Goal: Task Accomplishment & Management: Manage account settings

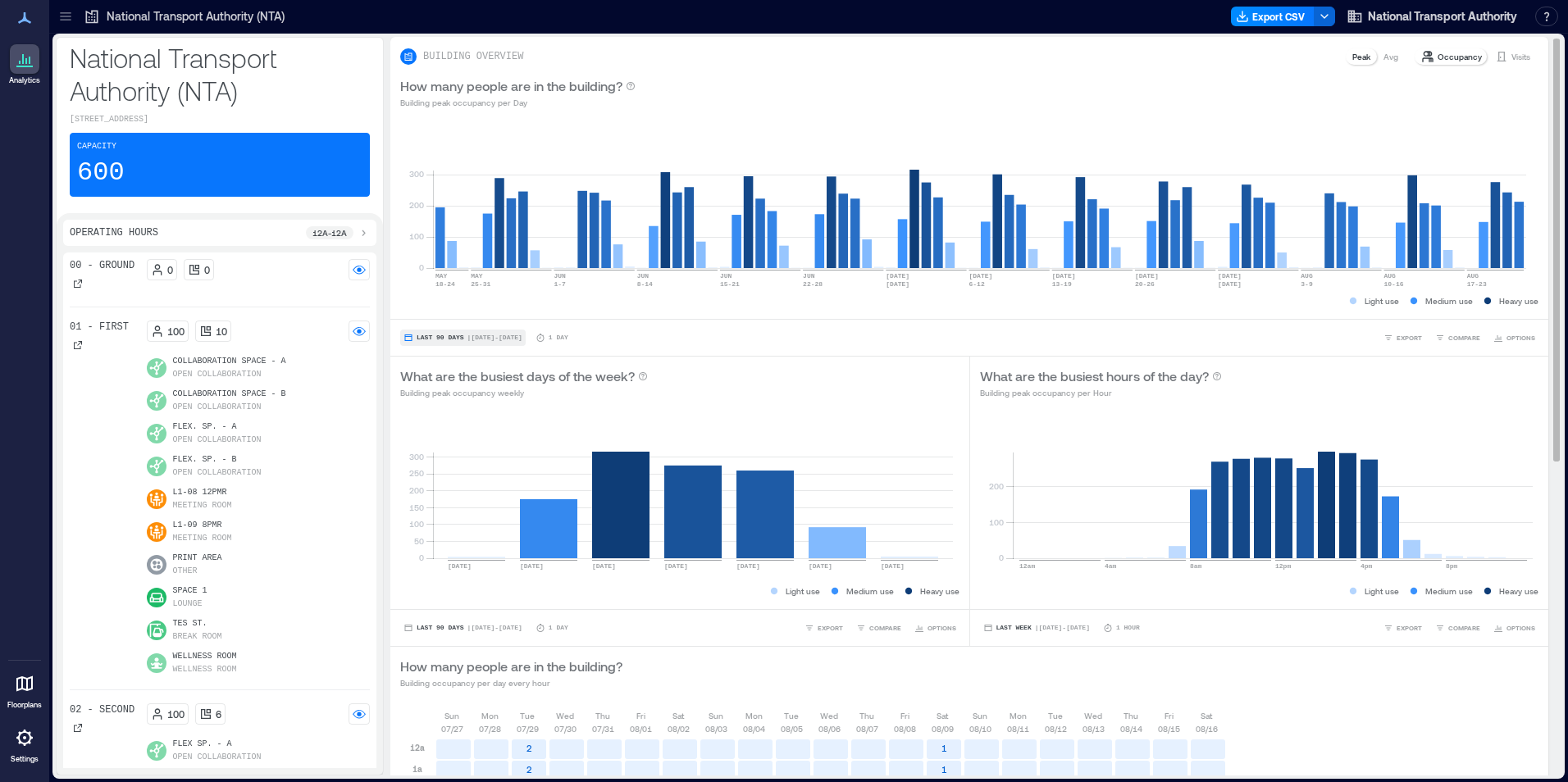
click at [496, 338] on span "| [DATE] - [DATE]" at bounding box center [495, 338] width 55 height 0
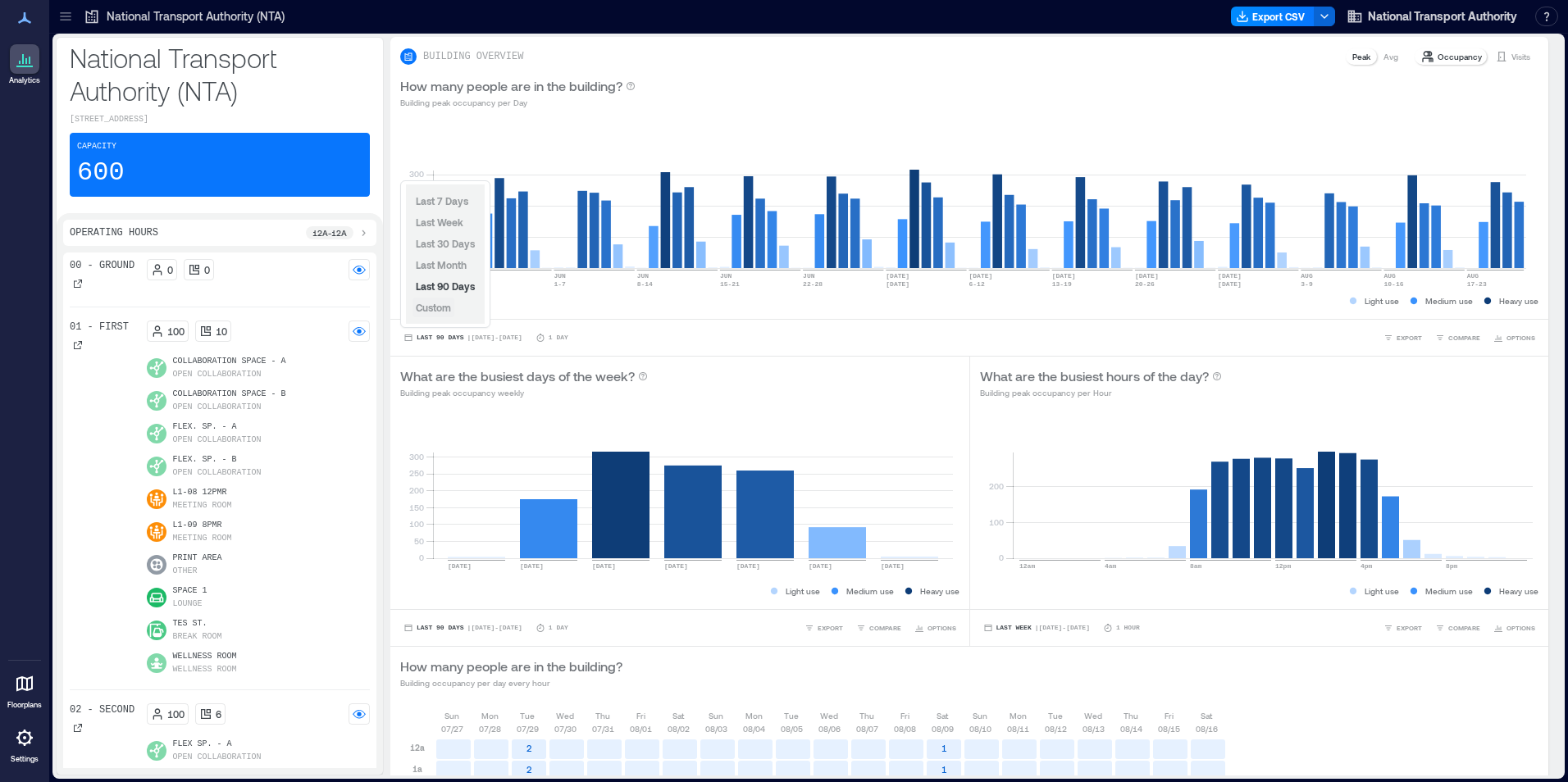
click at [442, 304] on span "Custom" at bounding box center [433, 308] width 35 height 11
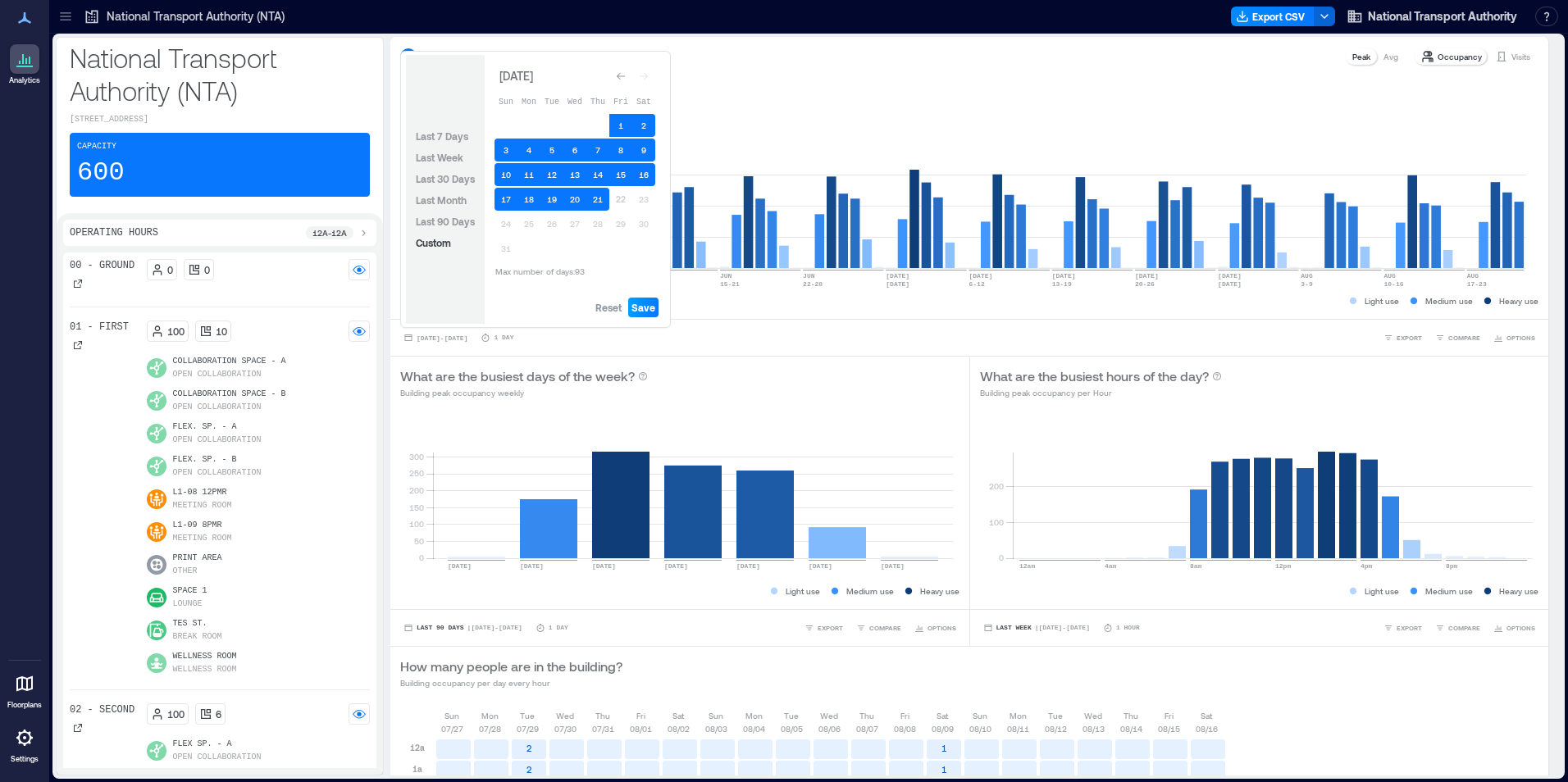
click at [643, 308] on span "Save" at bounding box center [643, 308] width 24 height 13
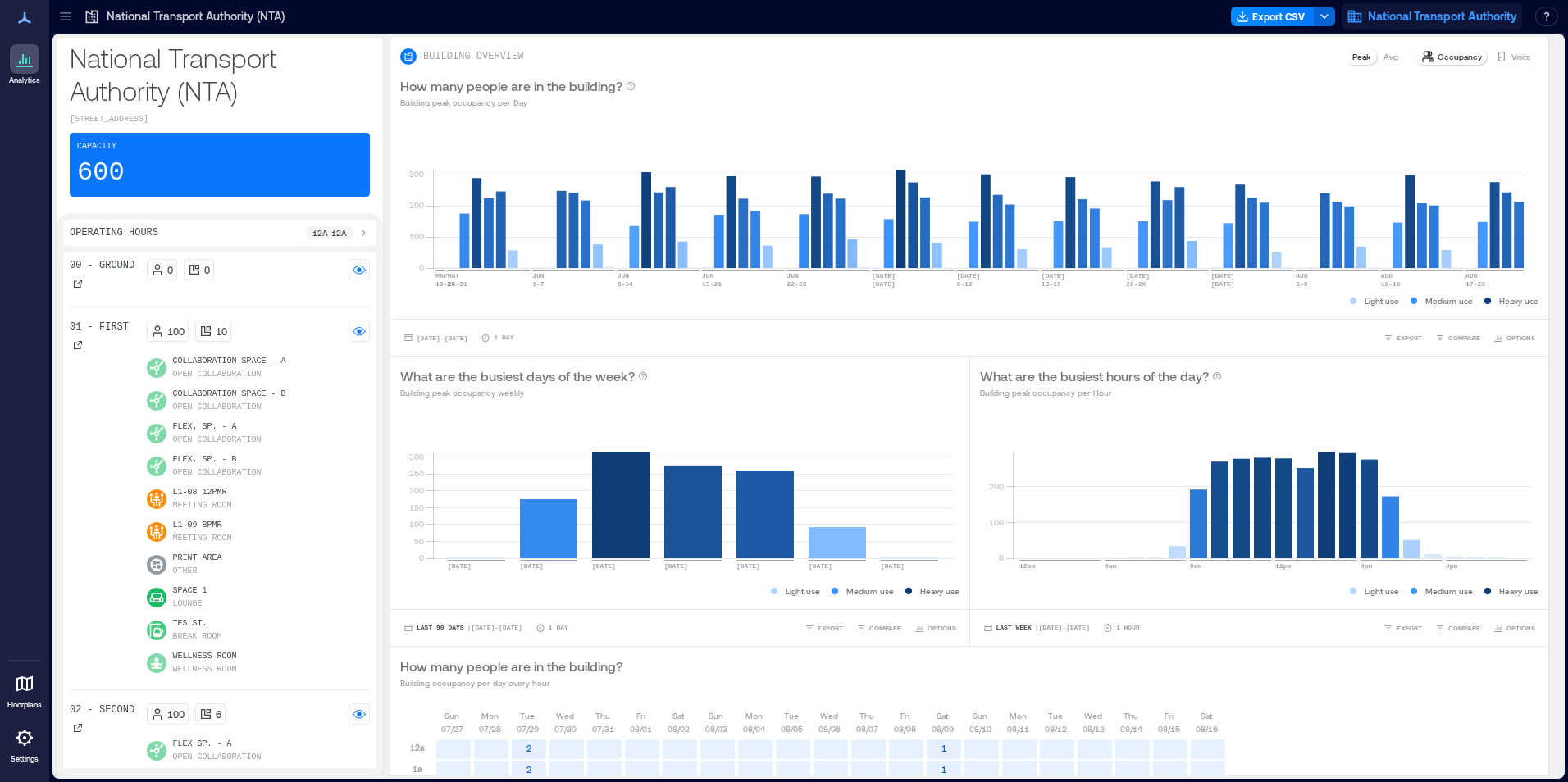
click at [1471, 18] on span "National Transport Authority" at bounding box center [1443, 16] width 149 height 16
click at [1392, 109] on button "Logout" at bounding box center [1419, 112] width 151 height 26
